Goal: Information Seeking & Learning: Learn about a topic

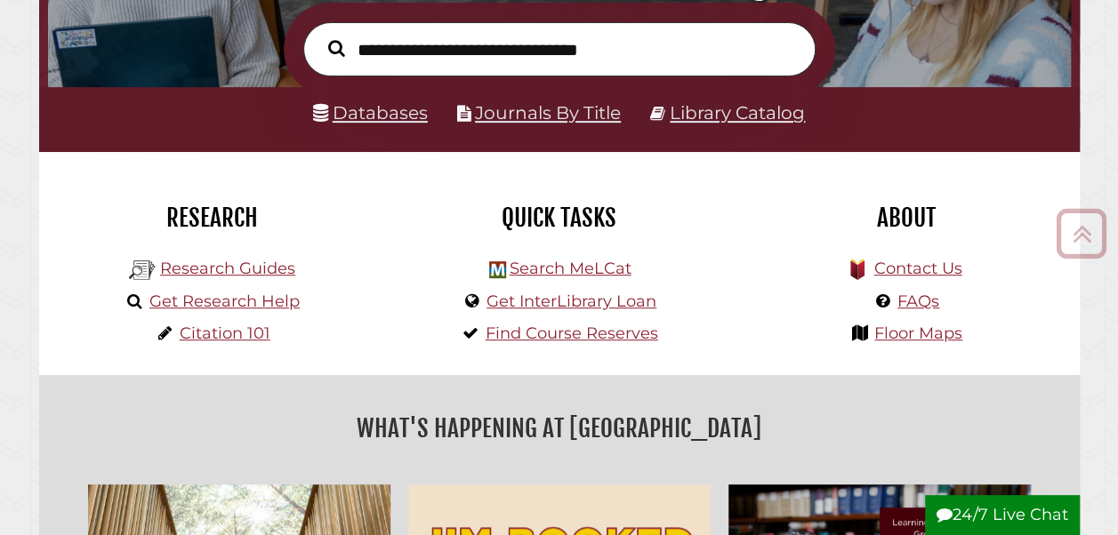
scroll to position [283, 0]
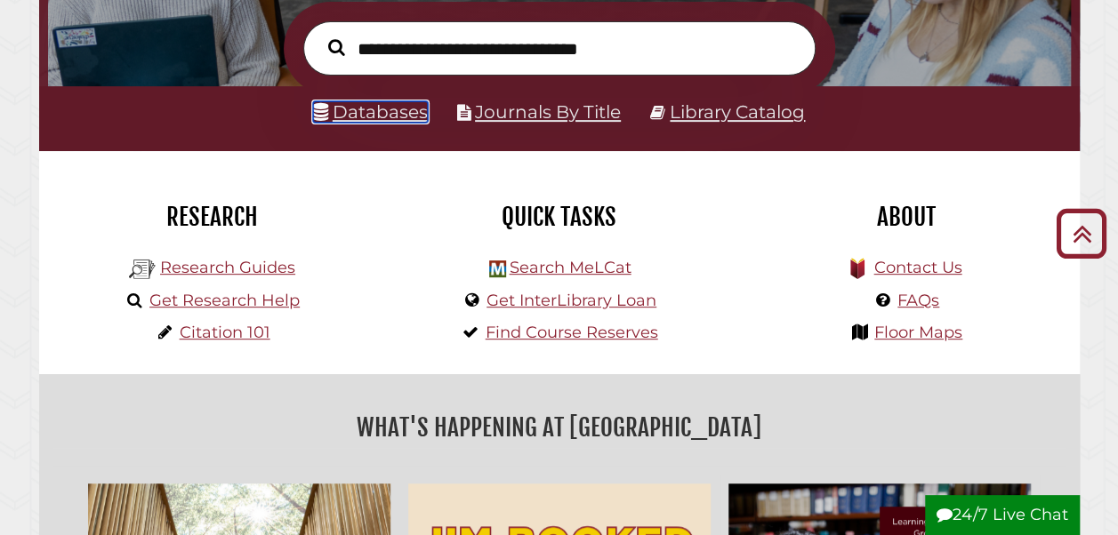
click at [358, 115] on link "Databases" at bounding box center [370, 111] width 115 height 21
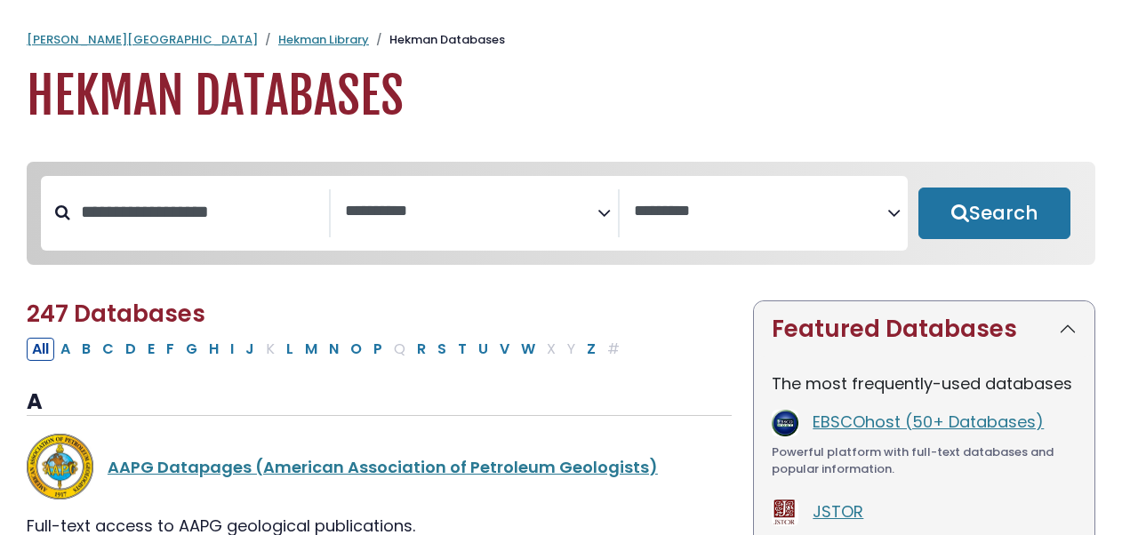
select select "Database Subject Filter"
select select "Database Vendors Filter"
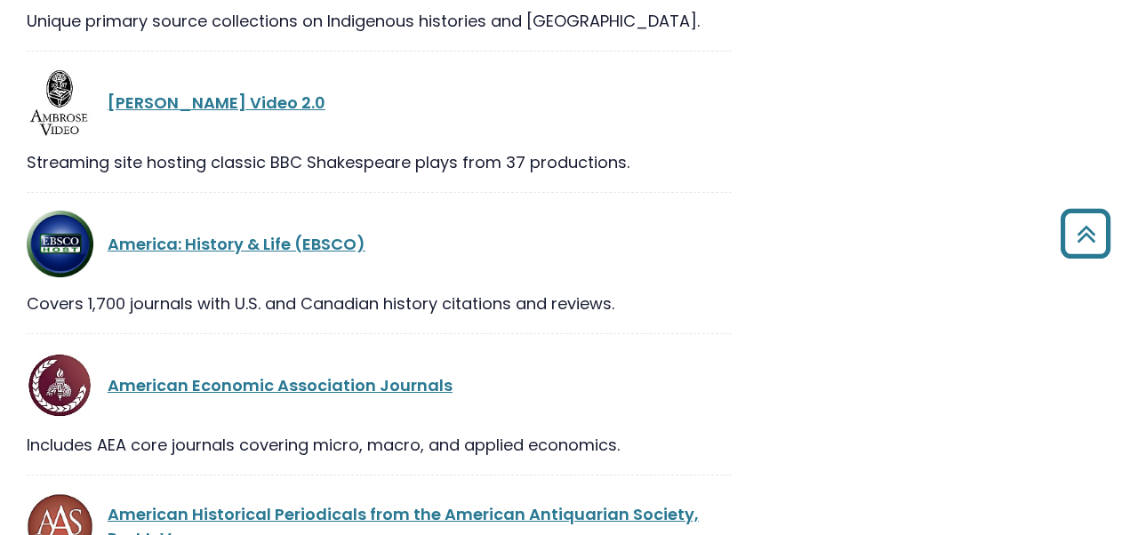
scroll to position [1802, 0]
click at [486, 105] on div "[PERSON_NAME] Video 2.0" at bounding box center [420, 102] width 624 height 24
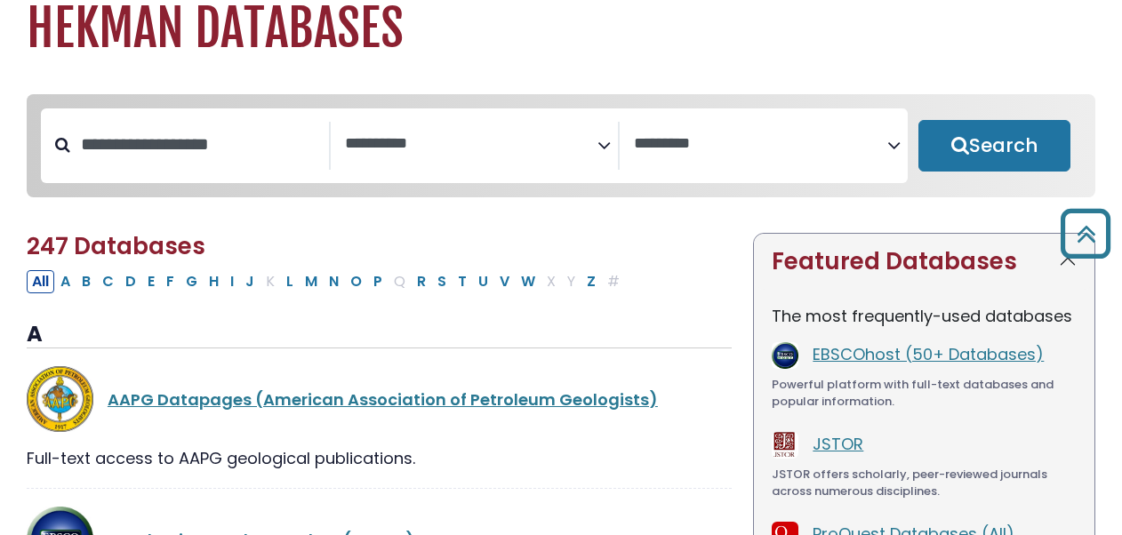
scroll to position [0, 0]
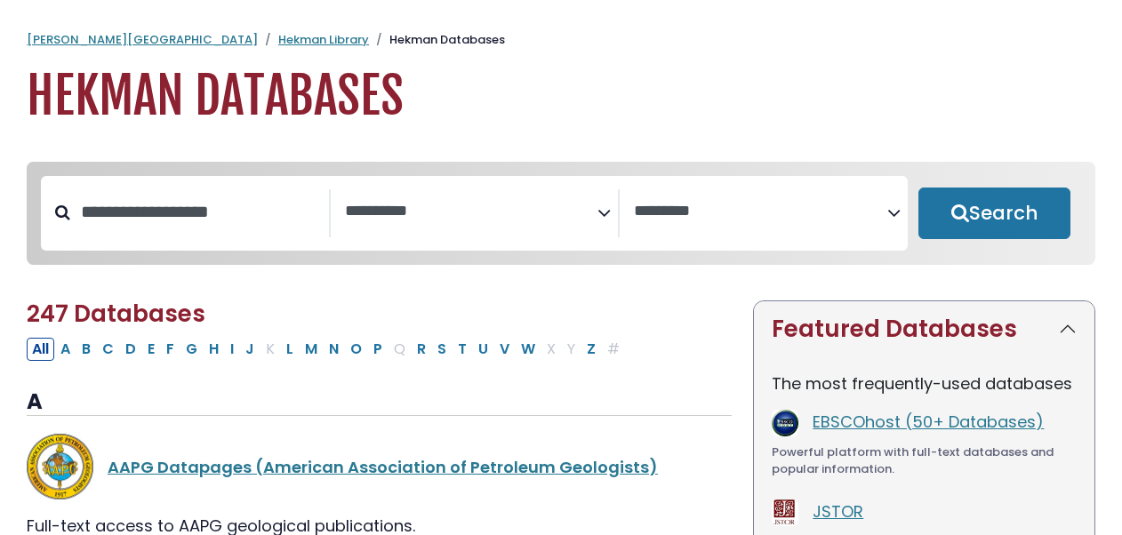
drag, startPoint x: 486, startPoint y: 105, endPoint x: 535, endPoint y: 209, distance: 115.4
click at [407, 199] on span "Search filters" at bounding box center [471, 209] width 253 height 22
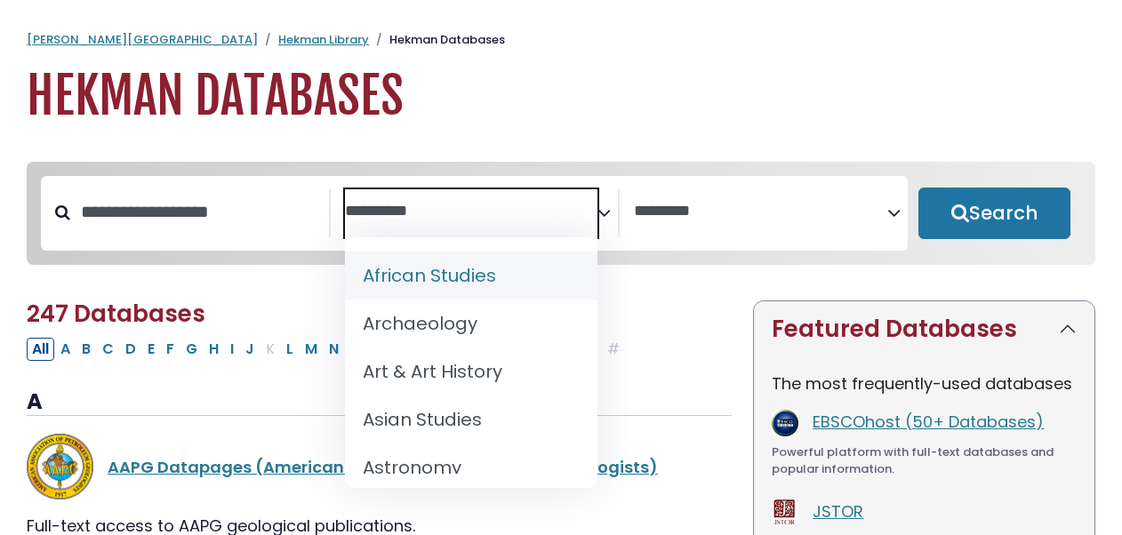
click at [576, 215] on textarea "Search" at bounding box center [471, 212] width 253 height 19
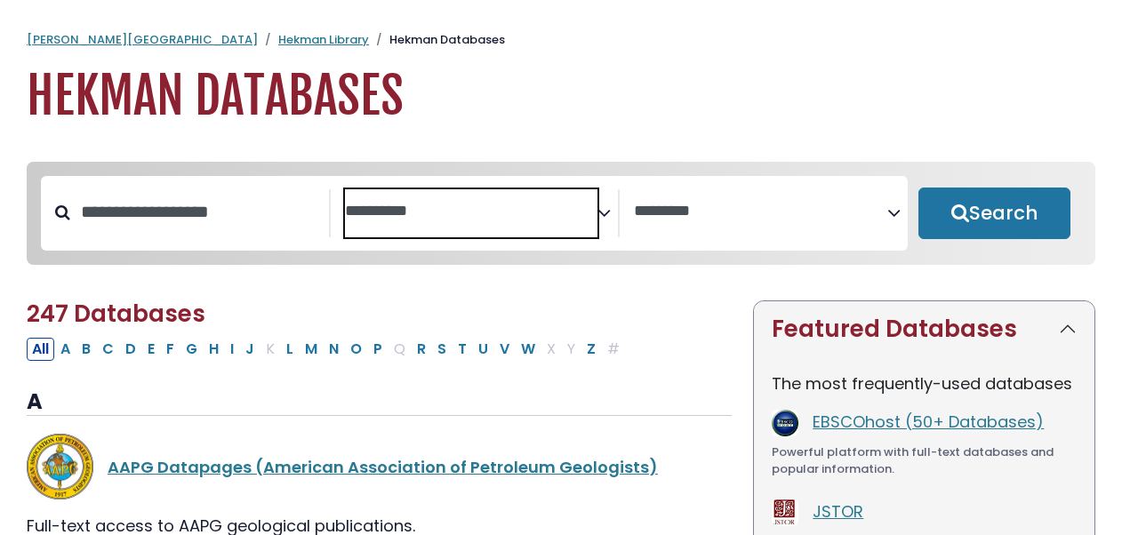
click at [605, 210] on icon "Search filters" at bounding box center [604, 210] width 13 height 27
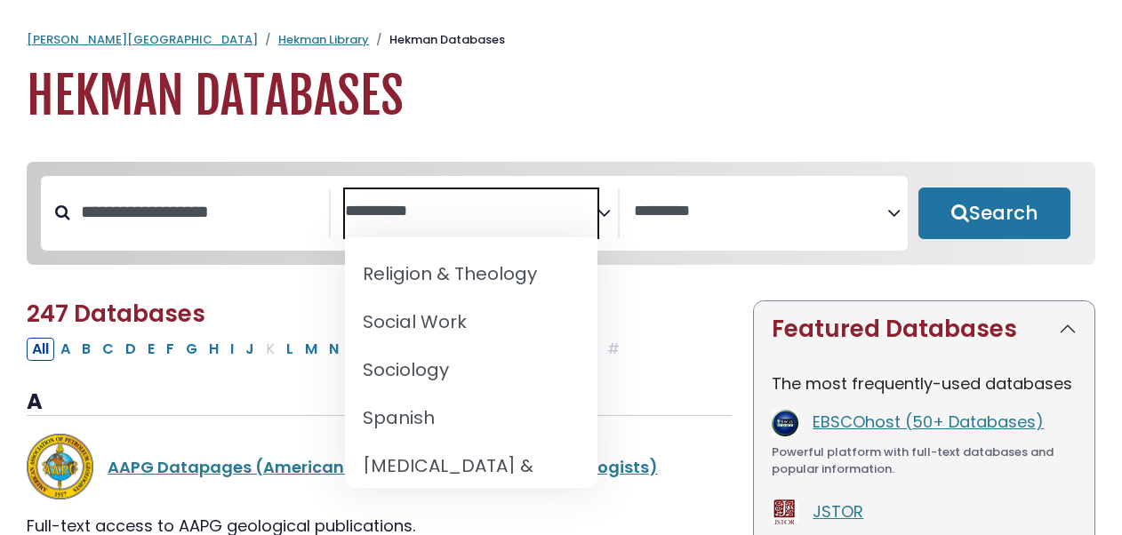
scroll to position [1785, 0]
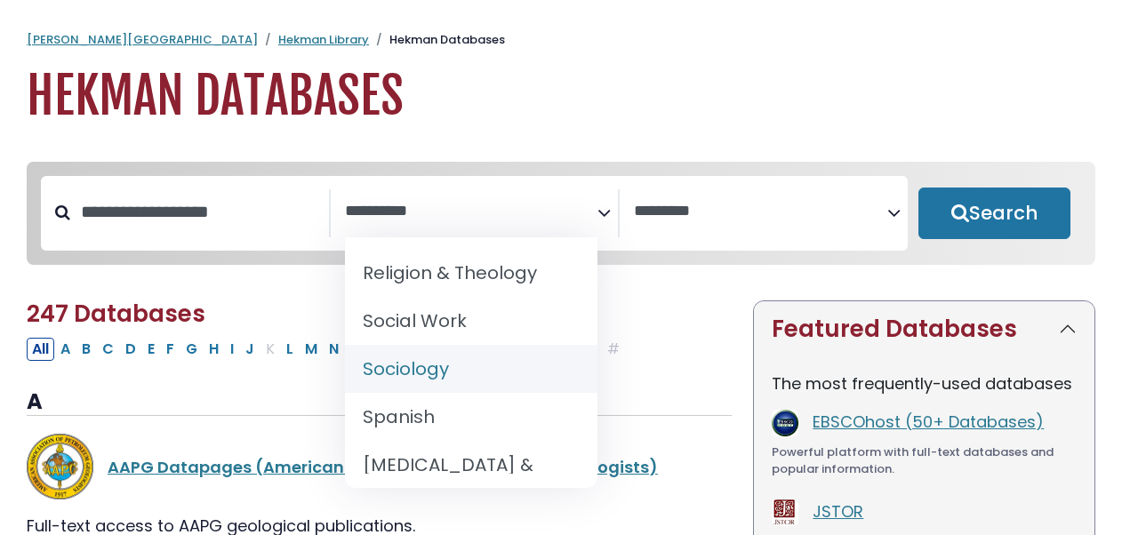
select select "*****"
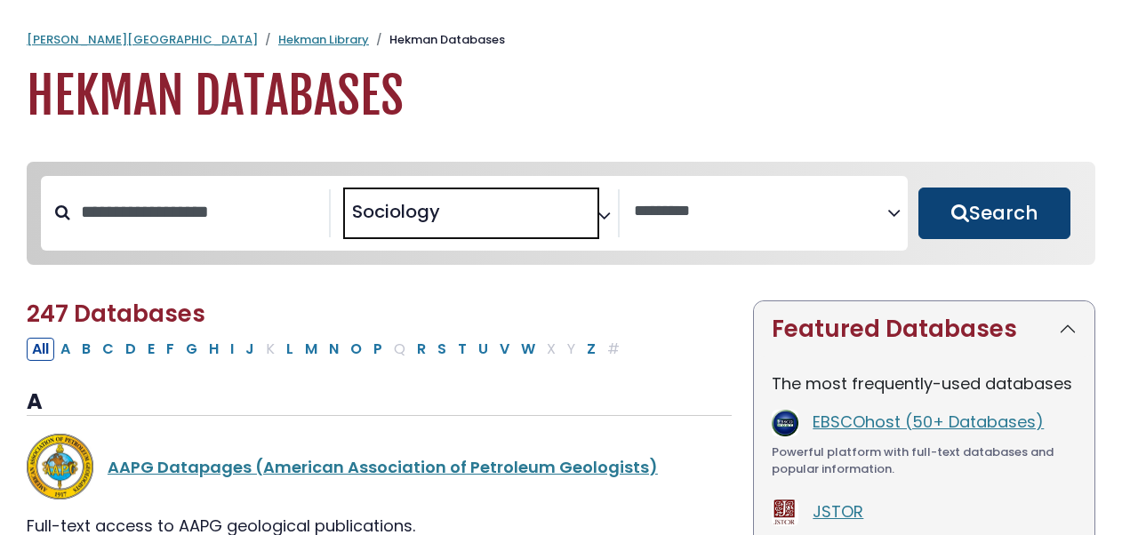
click at [990, 235] on button "Search" at bounding box center [995, 214] width 152 height 52
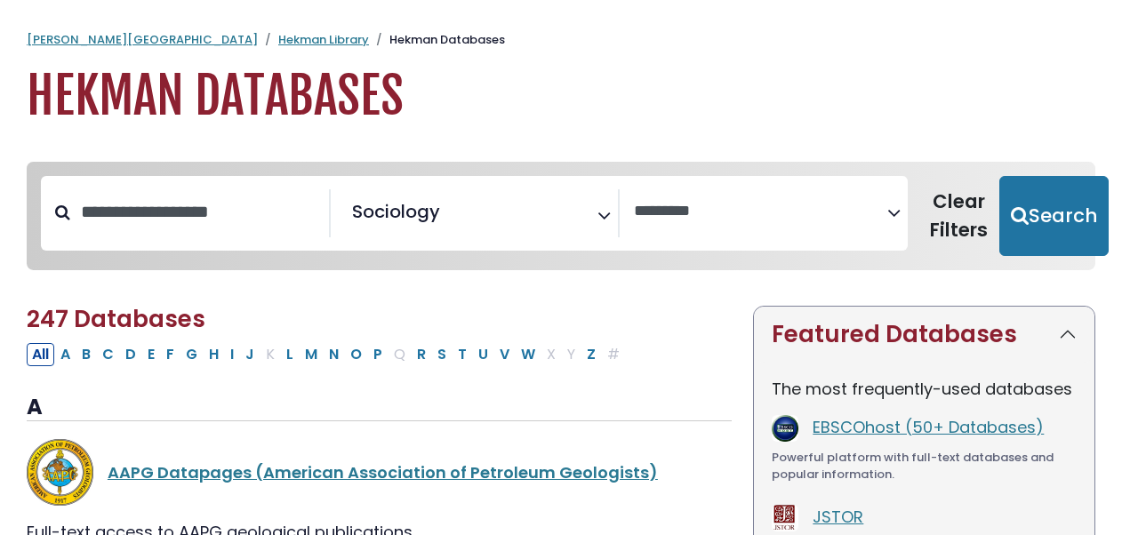
select select "Database Vendors Filter"
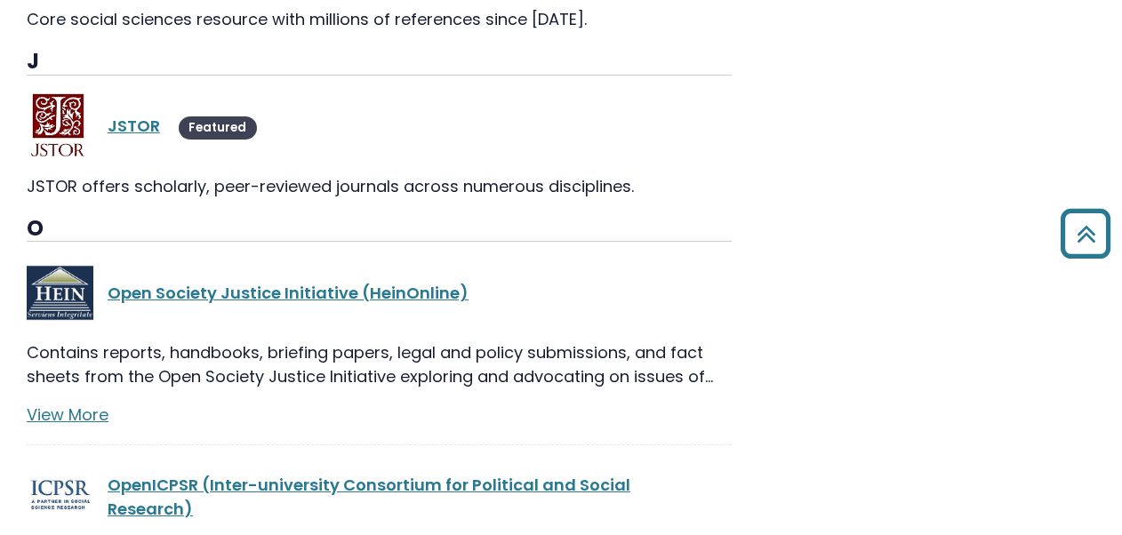
scroll to position [1229, 0]
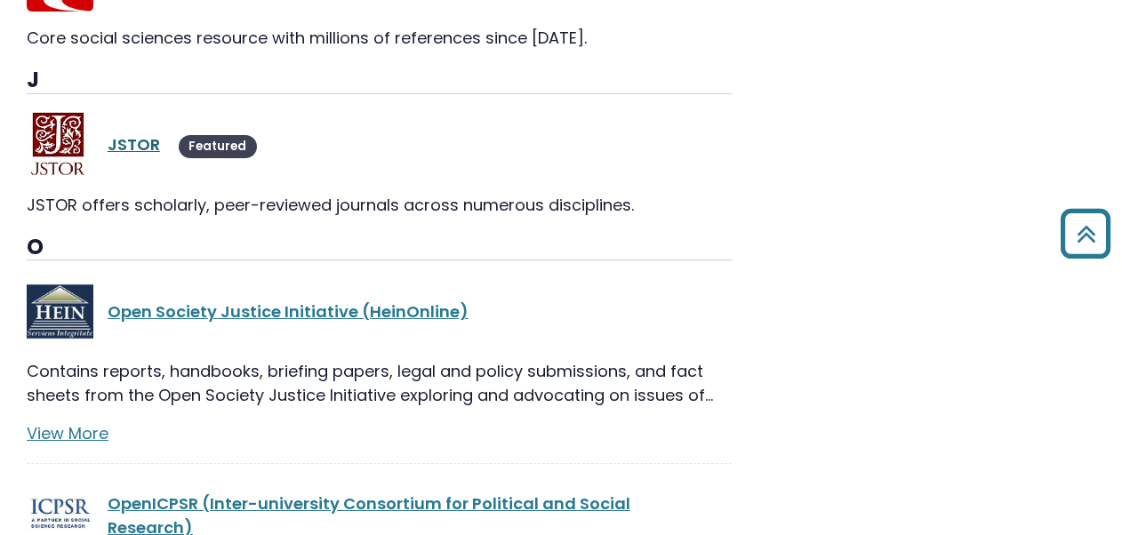
click at [140, 142] on link "JSTOR" at bounding box center [134, 144] width 52 height 22
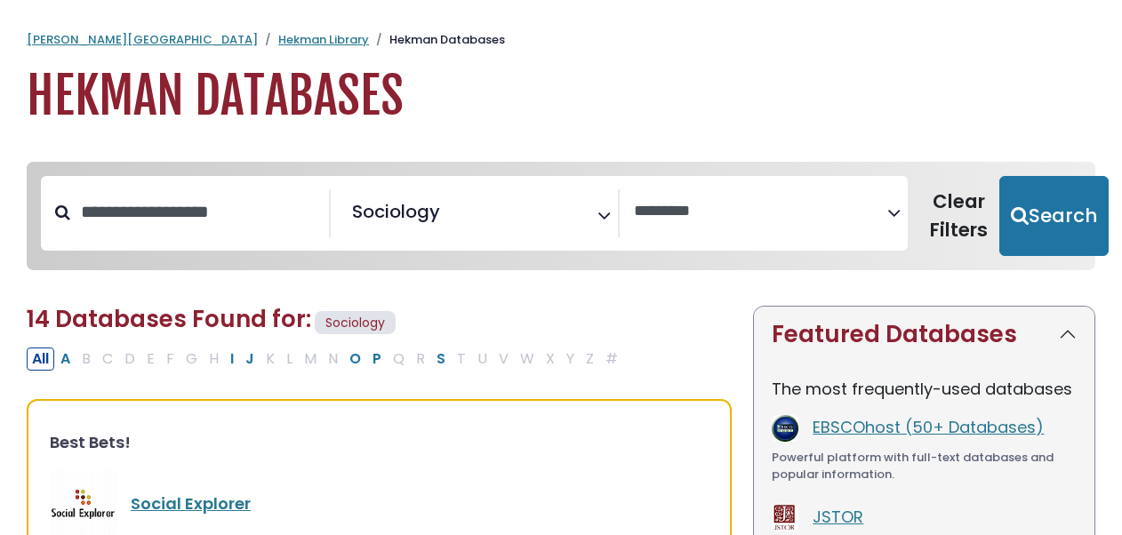
select select "Database Vendors Filter"
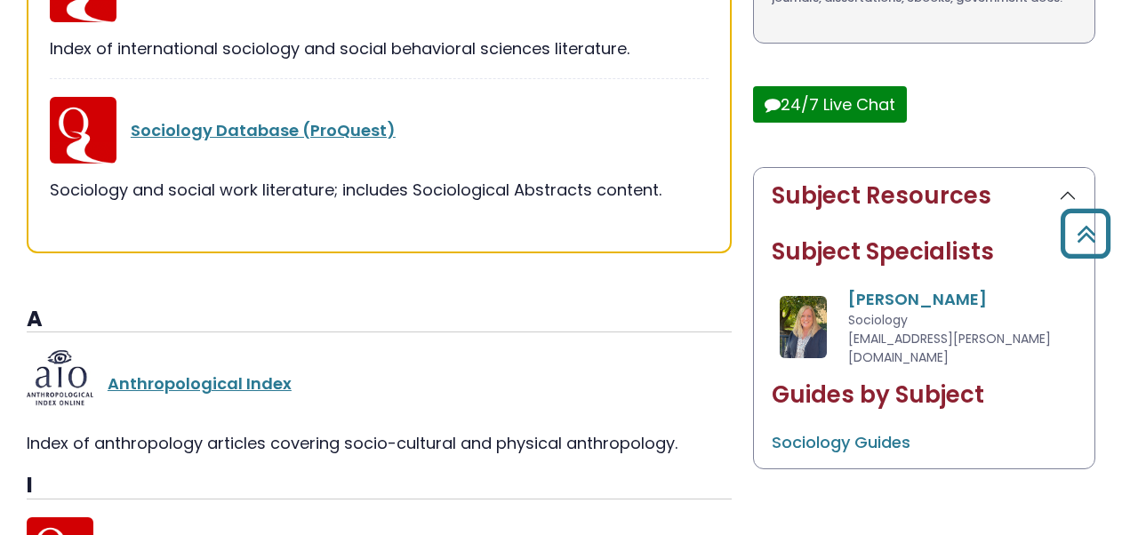
scroll to position [652, 0]
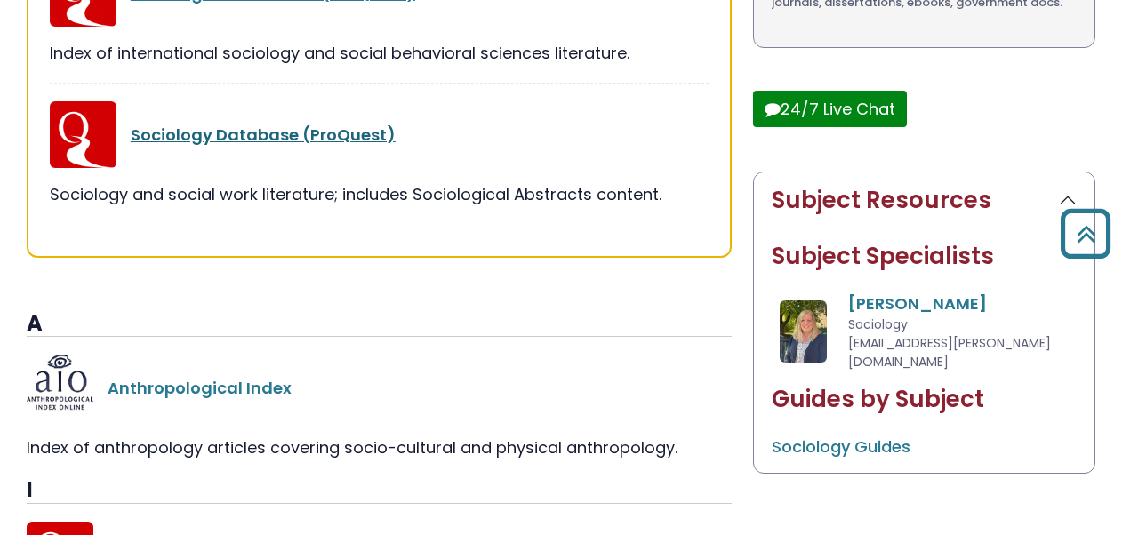
click at [184, 129] on link "Sociology Database (ProQuest)" at bounding box center [263, 135] width 265 height 22
